Goal: Transaction & Acquisition: Download file/media

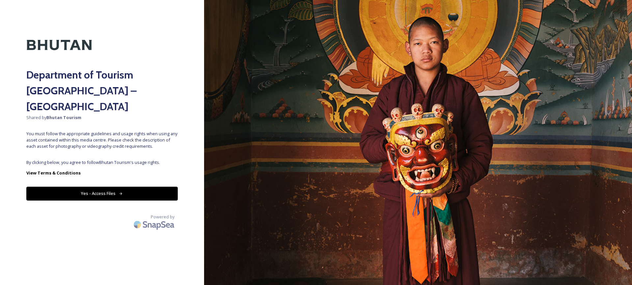
click at [153, 186] on button "Yes - Access Files" at bounding box center [102, 193] width 152 height 14
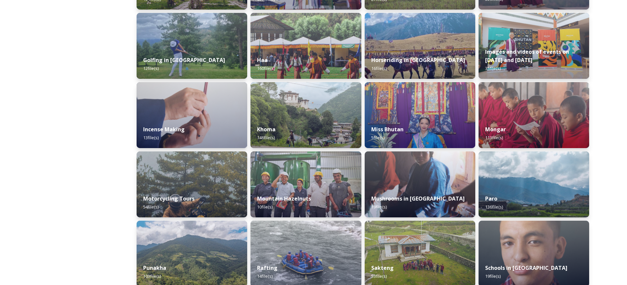
scroll to position [165, 0]
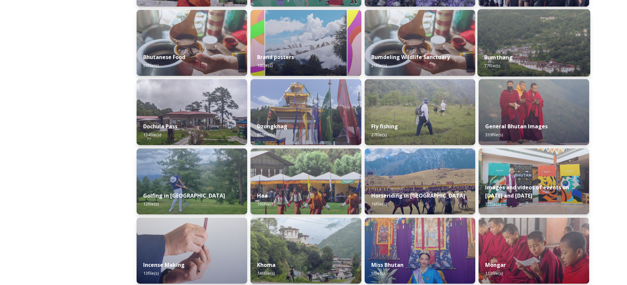
click at [506, 68] on div "Bumthang 77 file(s)" at bounding box center [534, 61] width 113 height 30
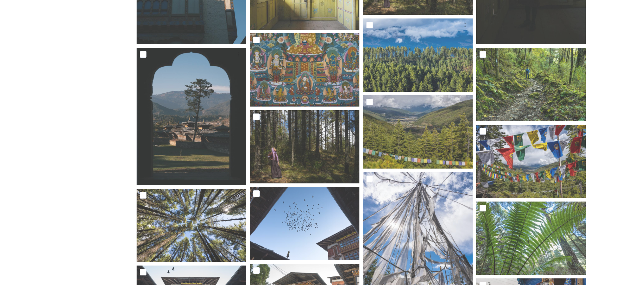
scroll to position [1043, 0]
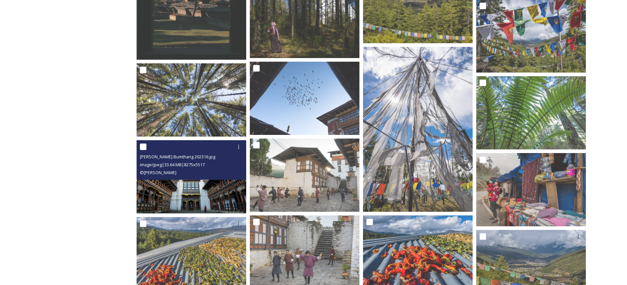
click at [209, 186] on img at bounding box center [192, 176] width 110 height 73
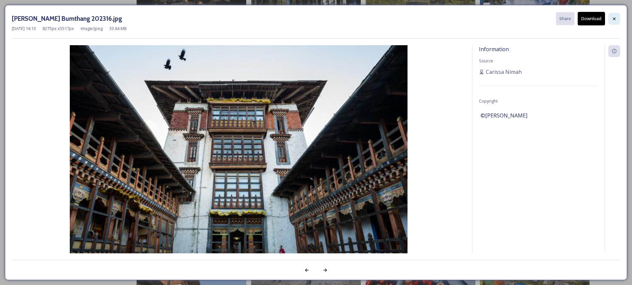
click at [615, 18] on icon at bounding box center [614, 18] width 3 height 3
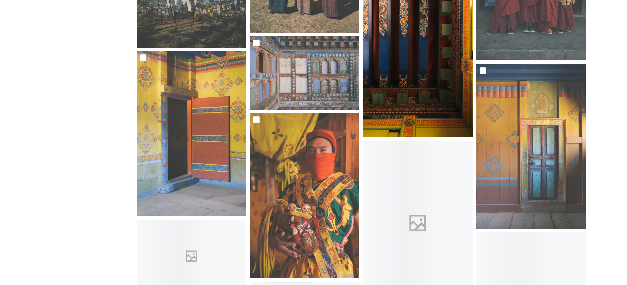
scroll to position [1900, 0]
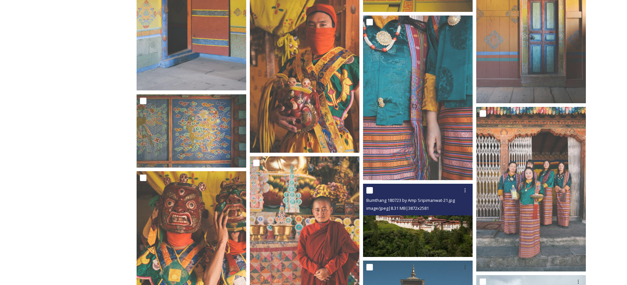
click at [422, 228] on img at bounding box center [418, 219] width 110 height 73
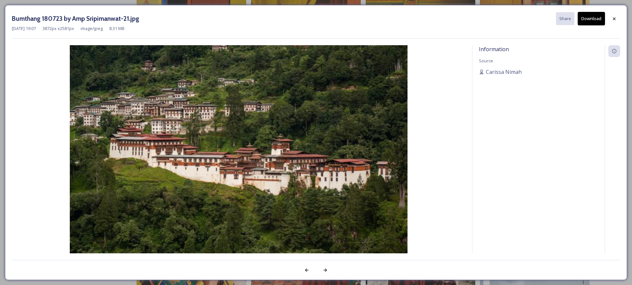
click at [590, 21] on button "Download" at bounding box center [591, 19] width 27 height 14
click at [613, 18] on icon at bounding box center [614, 18] width 5 height 5
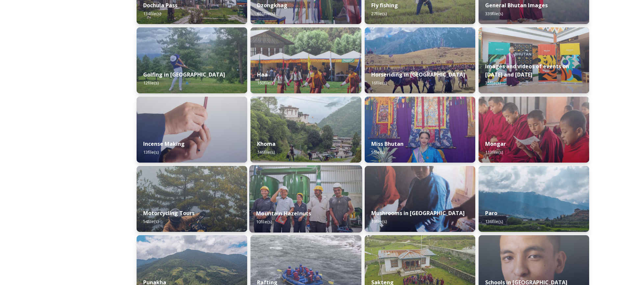
scroll to position [399, 0]
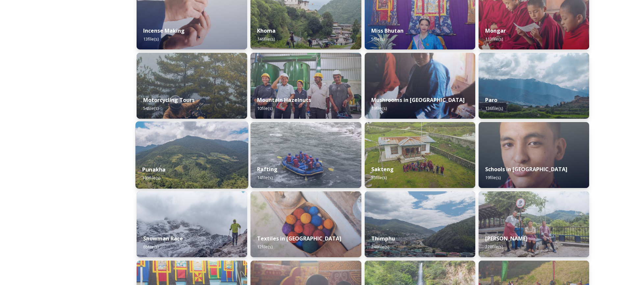
click at [164, 161] on div "Punakha 103 file(s)" at bounding box center [192, 173] width 113 height 30
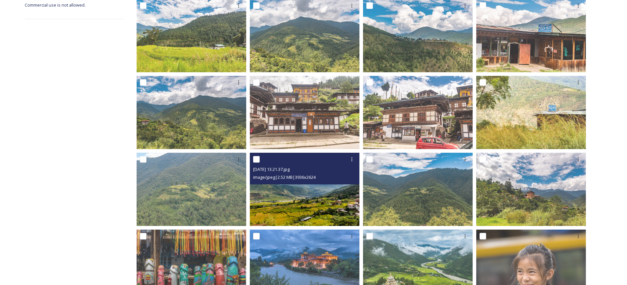
scroll to position [251, 0]
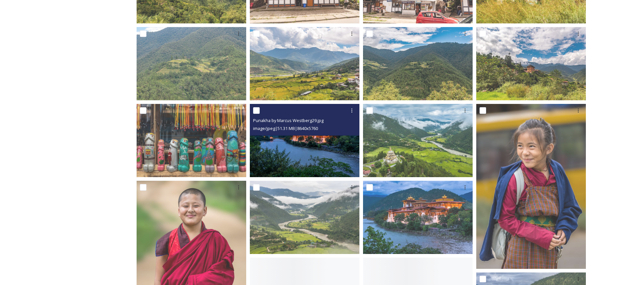
click at [292, 150] on img at bounding box center [305, 140] width 110 height 73
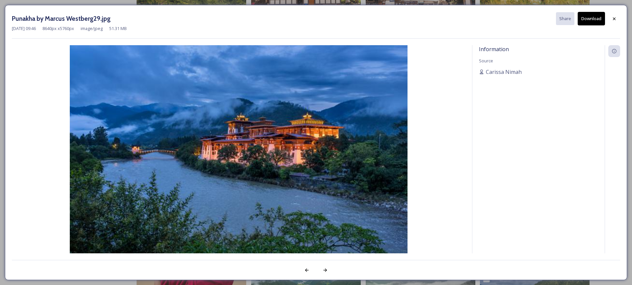
click at [587, 22] on button "Download" at bounding box center [591, 19] width 27 height 14
click at [618, 18] on div at bounding box center [615, 19] width 12 height 12
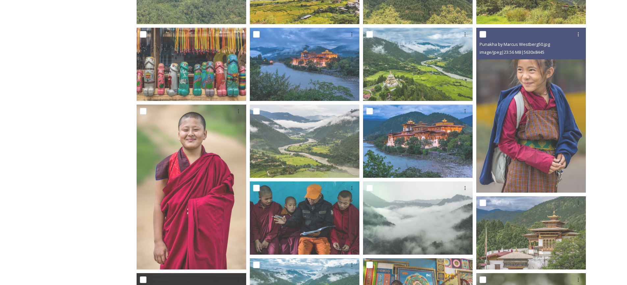
scroll to position [323, 0]
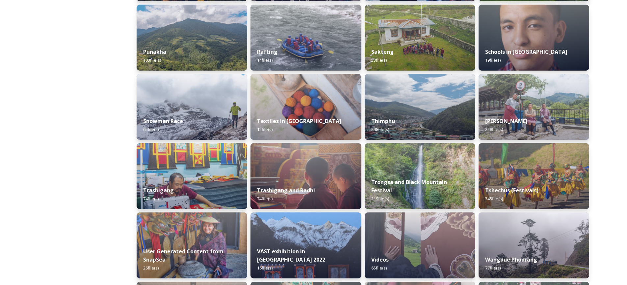
scroll to position [630, 0]
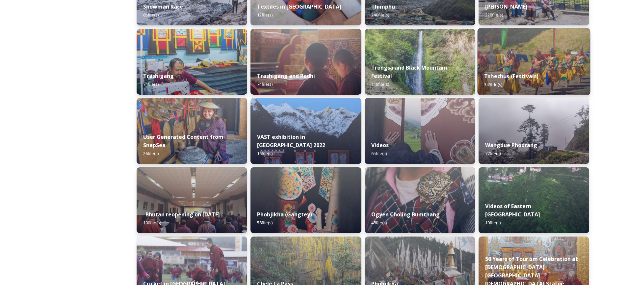
click at [492, 79] on strong "Tshechus (Festivals)" at bounding box center [512, 75] width 54 height 7
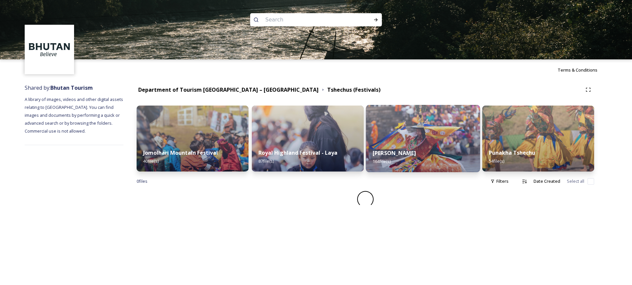
click at [427, 133] on img at bounding box center [423, 138] width 114 height 67
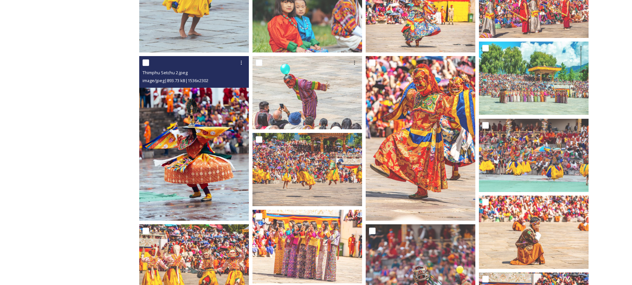
scroll to position [805, 0]
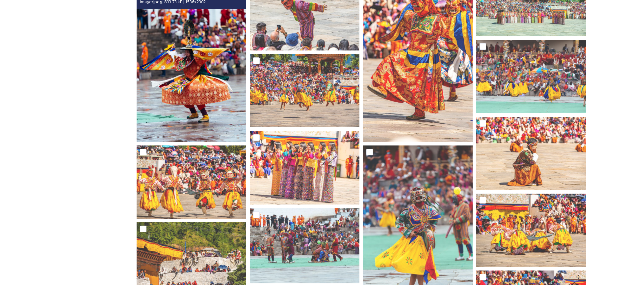
click at [206, 97] on img at bounding box center [192, 59] width 110 height 164
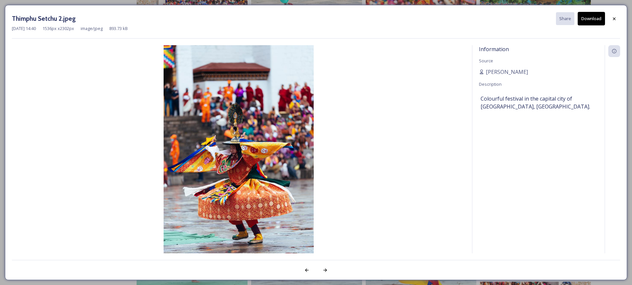
click at [594, 25] on div "[DATE] 14:40 1536 px x 2302 px image/jpeg 893.73 kB" at bounding box center [316, 28] width 609 height 6
click at [592, 21] on button "Download" at bounding box center [591, 19] width 27 height 14
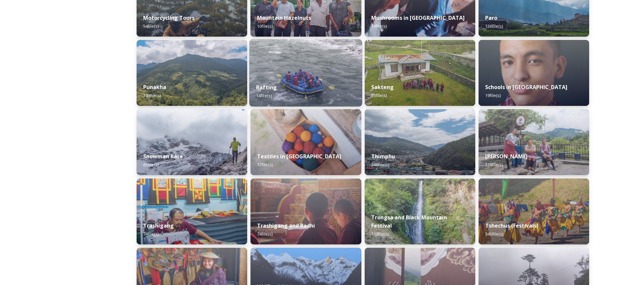
scroll to position [409, 0]
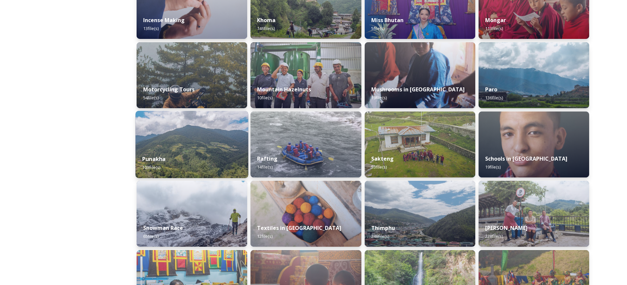
click at [247, 159] on div "Punakha 103 file(s)" at bounding box center [192, 163] width 113 height 30
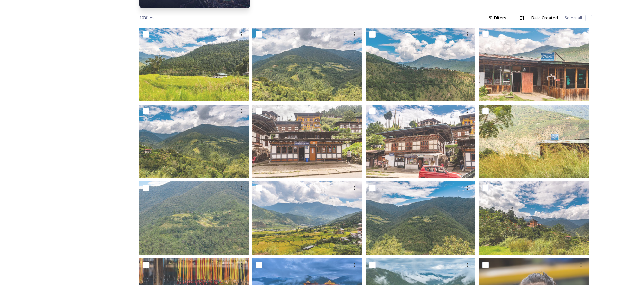
scroll to position [531, 0]
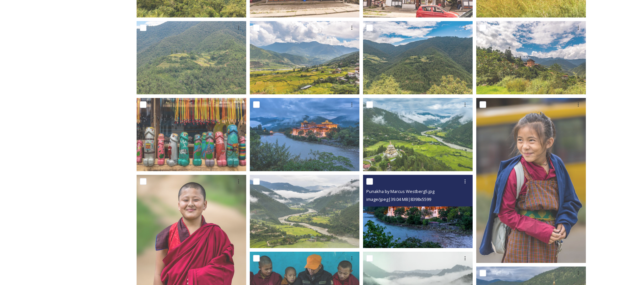
click at [376, 207] on img at bounding box center [418, 211] width 110 height 73
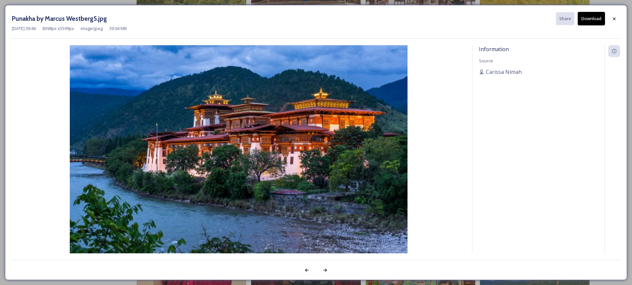
click at [585, 20] on button "Download" at bounding box center [591, 19] width 27 height 14
